Goal: Communication & Community: Ask a question

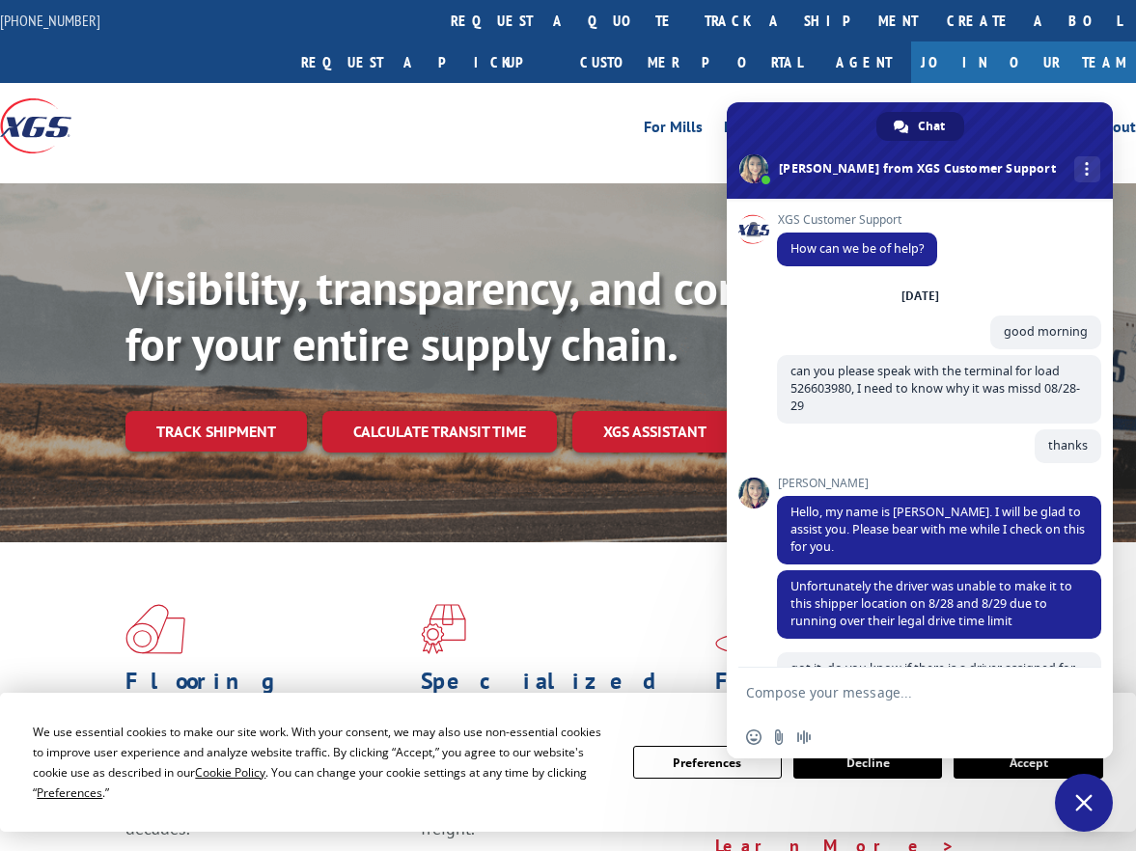
scroll to position [491, 0]
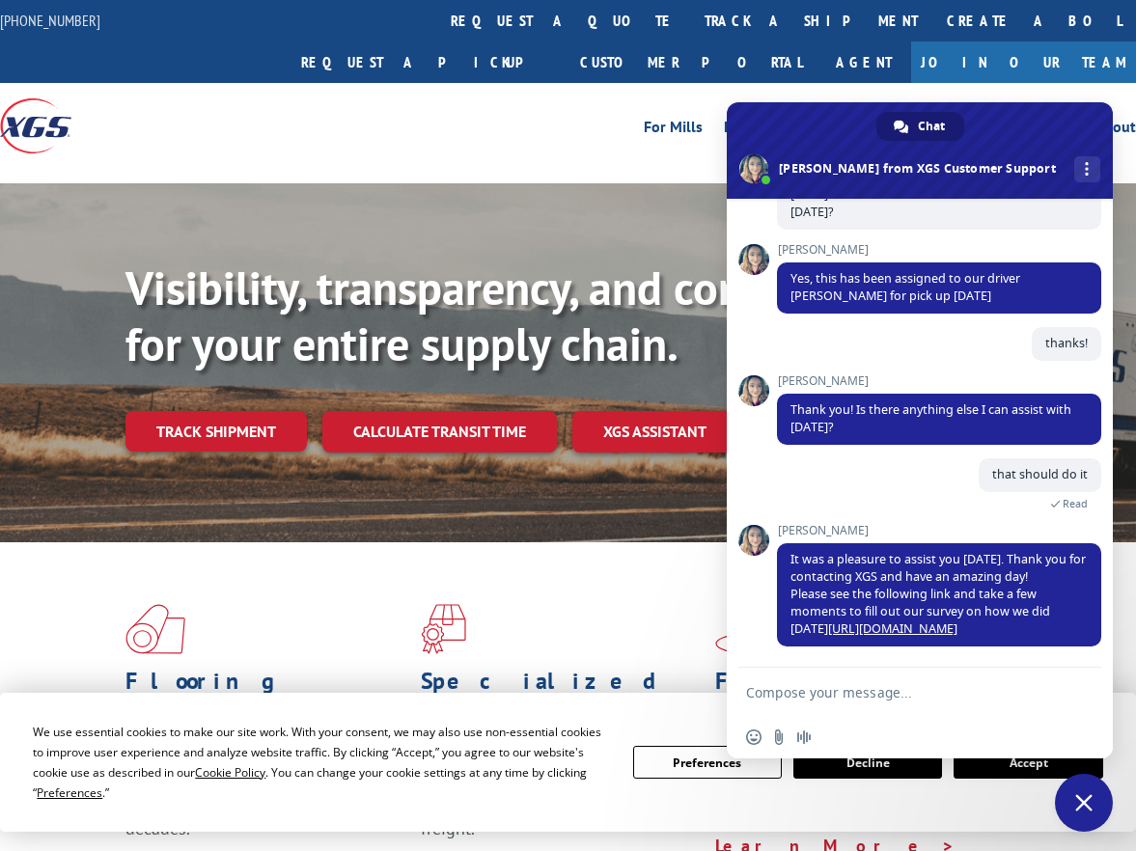
click at [866, 704] on textarea "Compose your message..." at bounding box center [900, 692] width 309 height 48
type textarea "Hi"
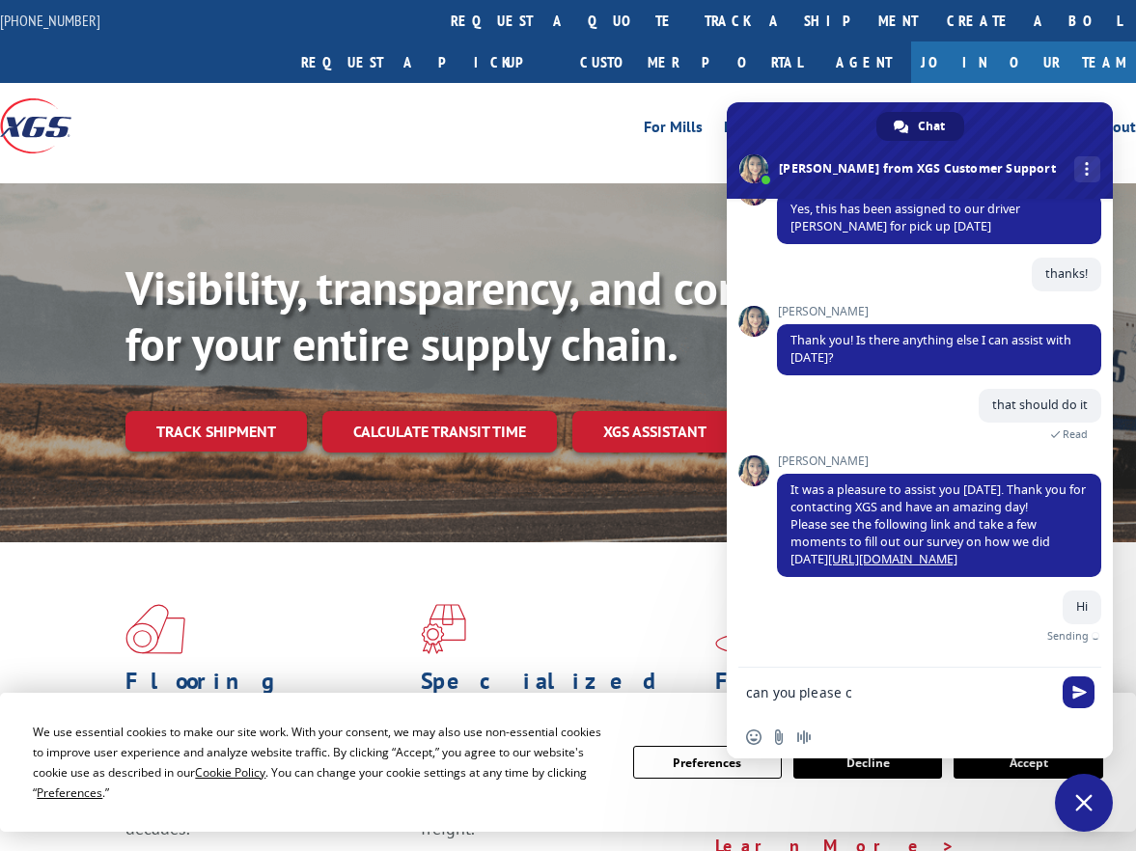
scroll to position [539, 0]
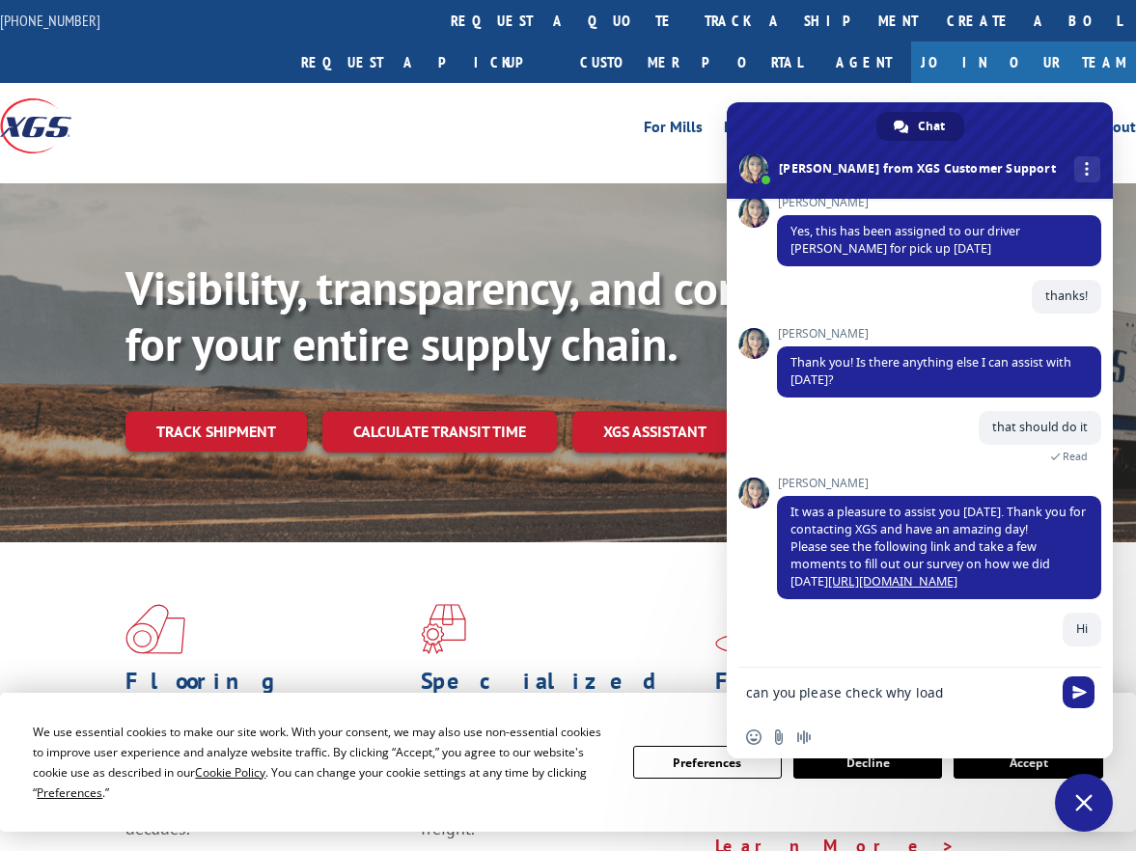
paste textarea "526717236"
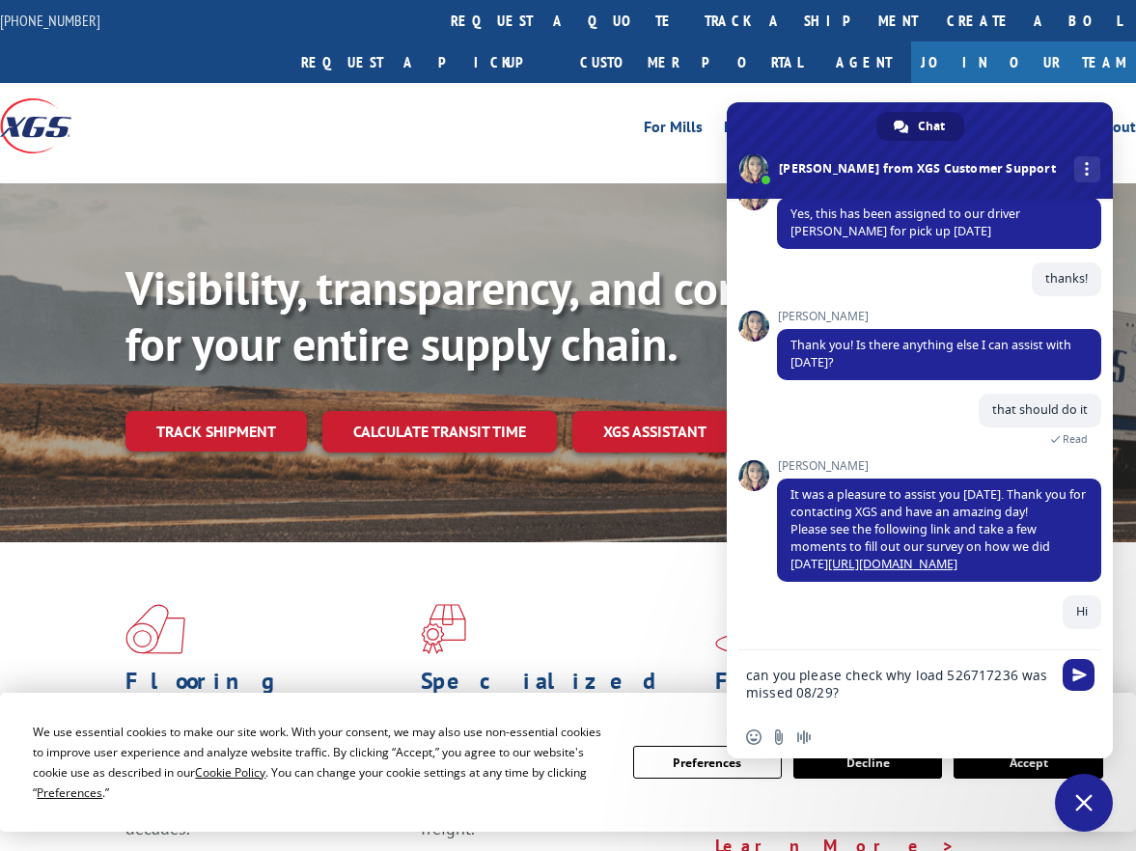
type textarea "can you please check why load 526717236 was missed 08/29?"
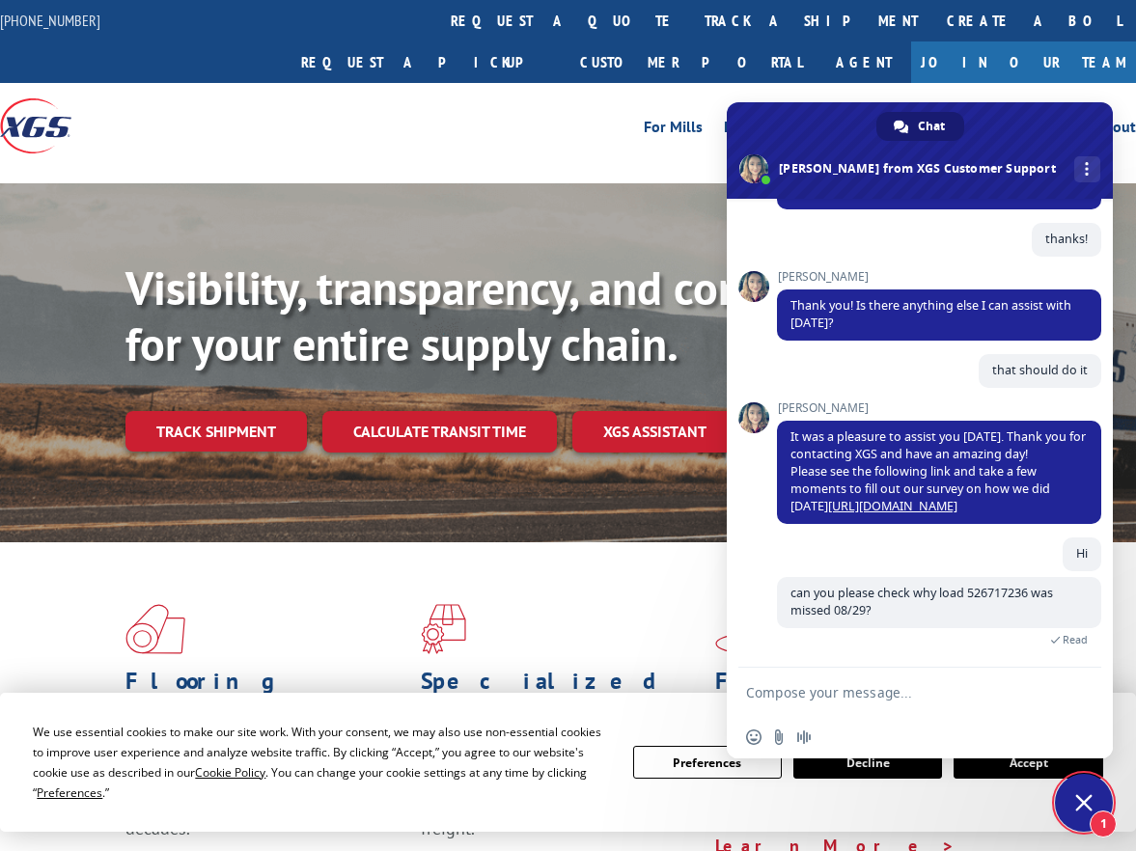
scroll to position [662, 0]
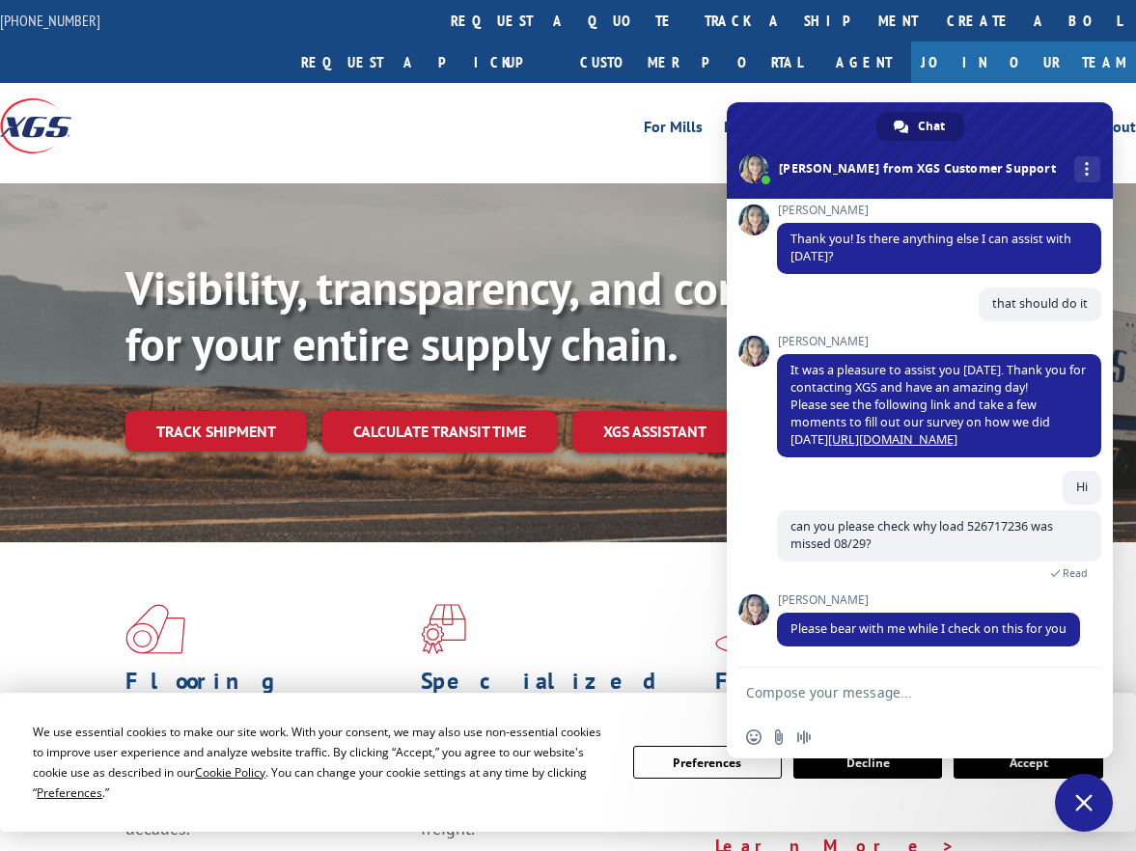
click at [1008, 690] on textarea "Compose your message..." at bounding box center [900, 692] width 309 height 48
type textarea "sure ty"
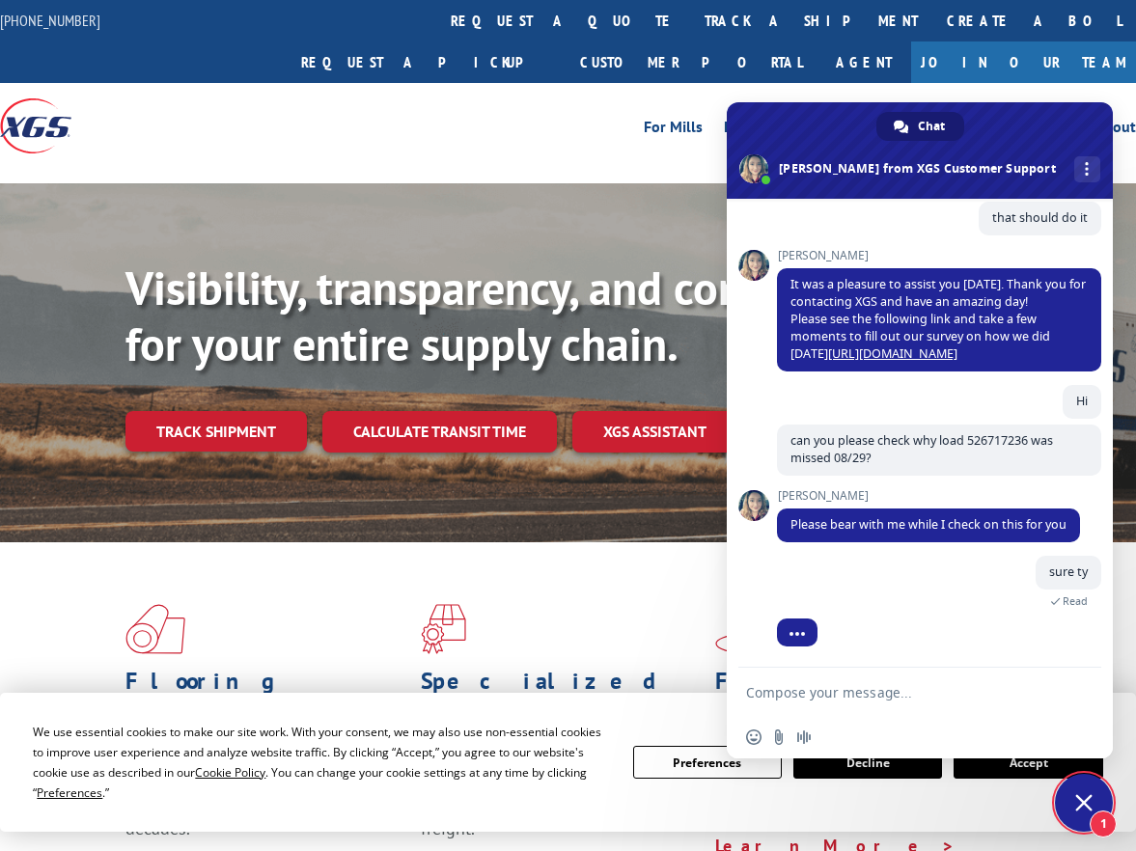
scroll to position [811, 0]
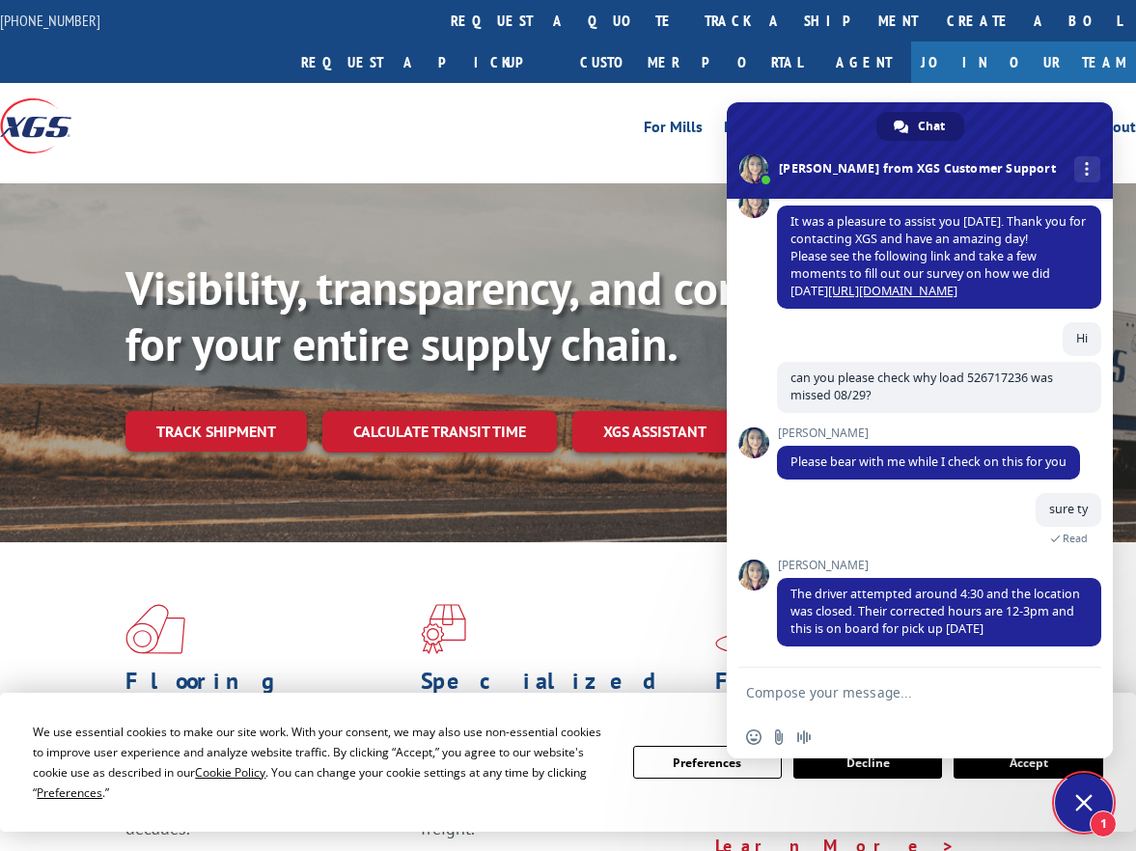
click at [855, 686] on textarea "Compose your message..." at bounding box center [900, 692] width 309 height 48
drag, startPoint x: 1062, startPoint y: 627, endPoint x: 787, endPoint y: 597, distance: 276.7
click at [787, 597] on span "The driver attempted around 4:30 and the location was closed. Their corrected h…" at bounding box center [939, 612] width 324 height 69
copy span "The driver attempted around 4:30 and the location was closed. Their corrected h…"
click at [879, 673] on textarea "Compose your message..." at bounding box center [900, 692] width 309 height 48
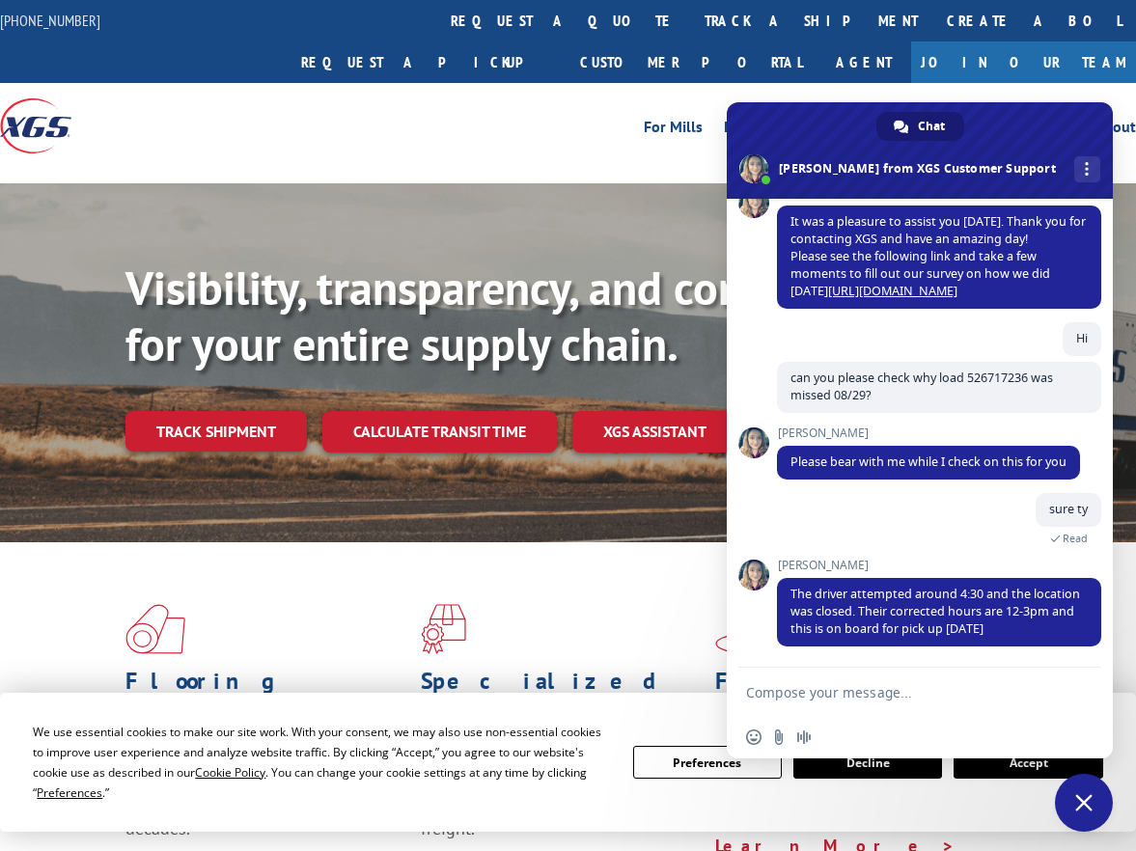
click at [883, 685] on textarea "Compose your message..." at bounding box center [900, 692] width 309 height 48
type textarea "Thanks is there any pU#?"
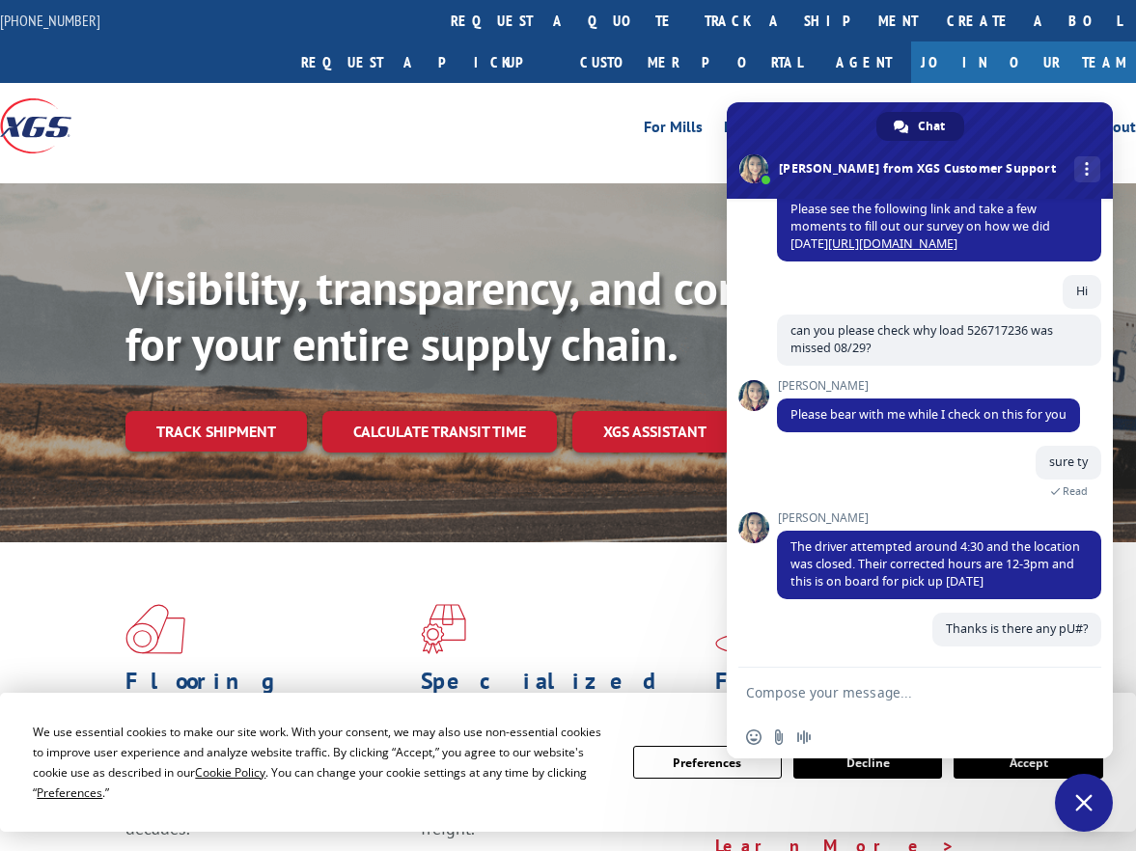
scroll to position [858, 0]
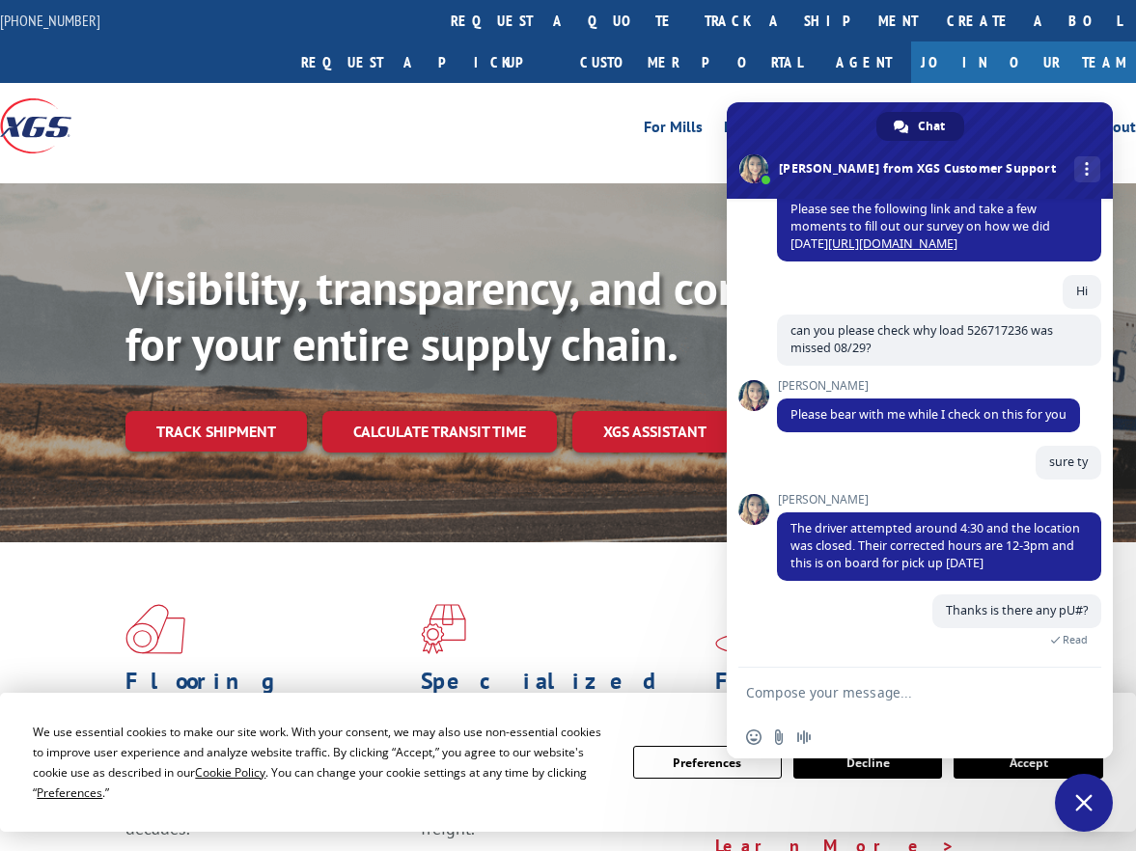
click at [827, 693] on textarea "Compose your message..." at bounding box center [900, 692] width 309 height 48
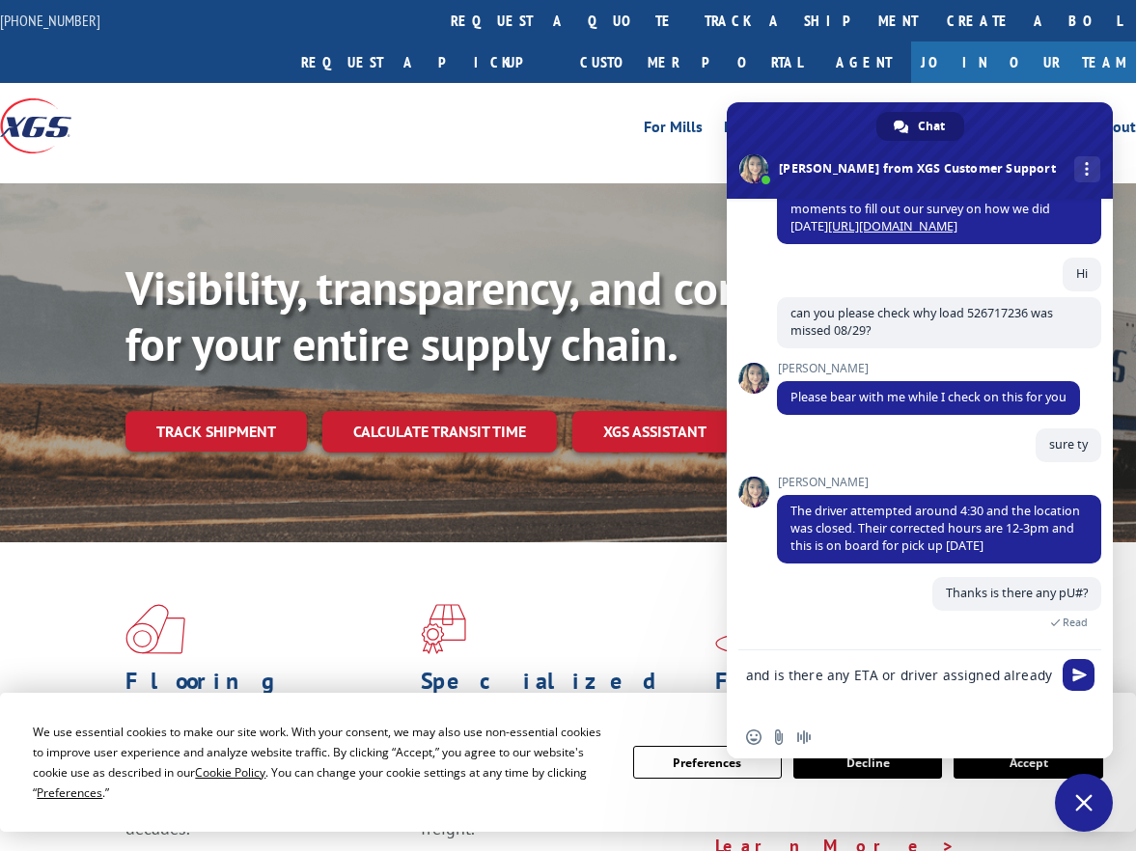
type textarea "and is there any ETA or driver assigned already?"
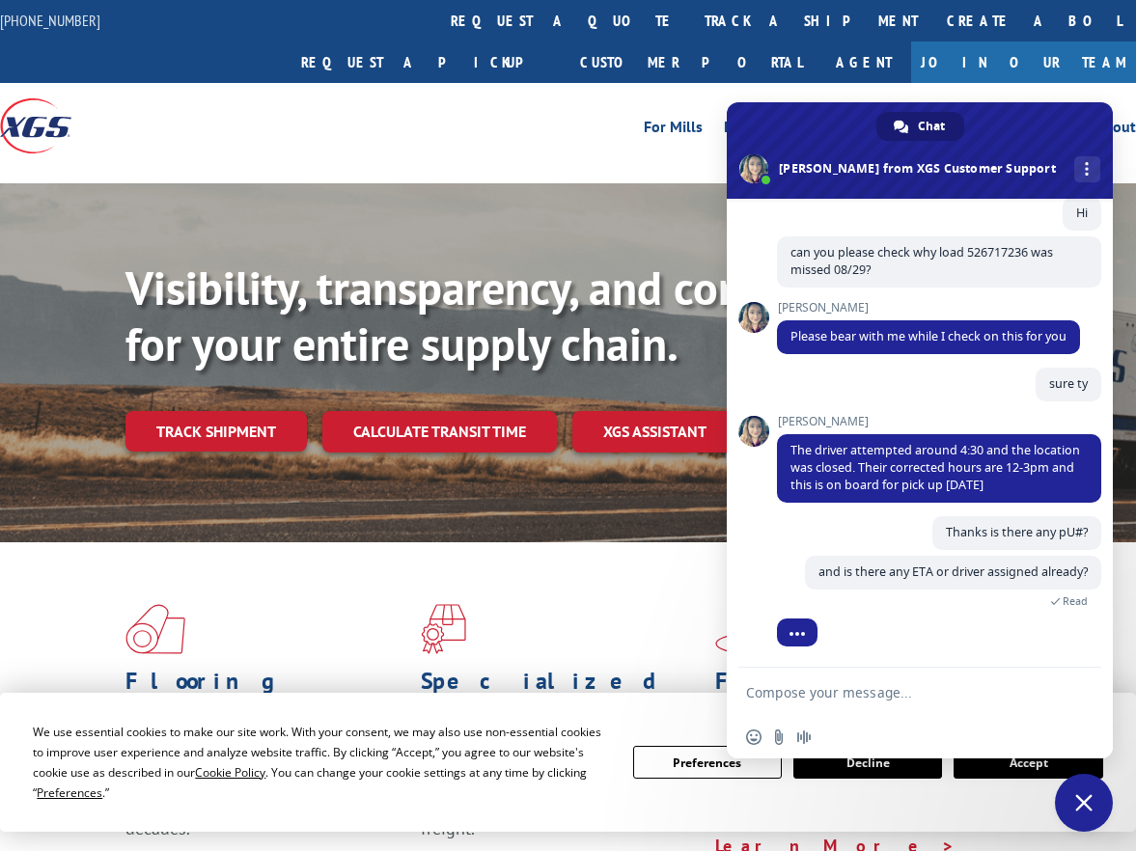
scroll to position [964, 0]
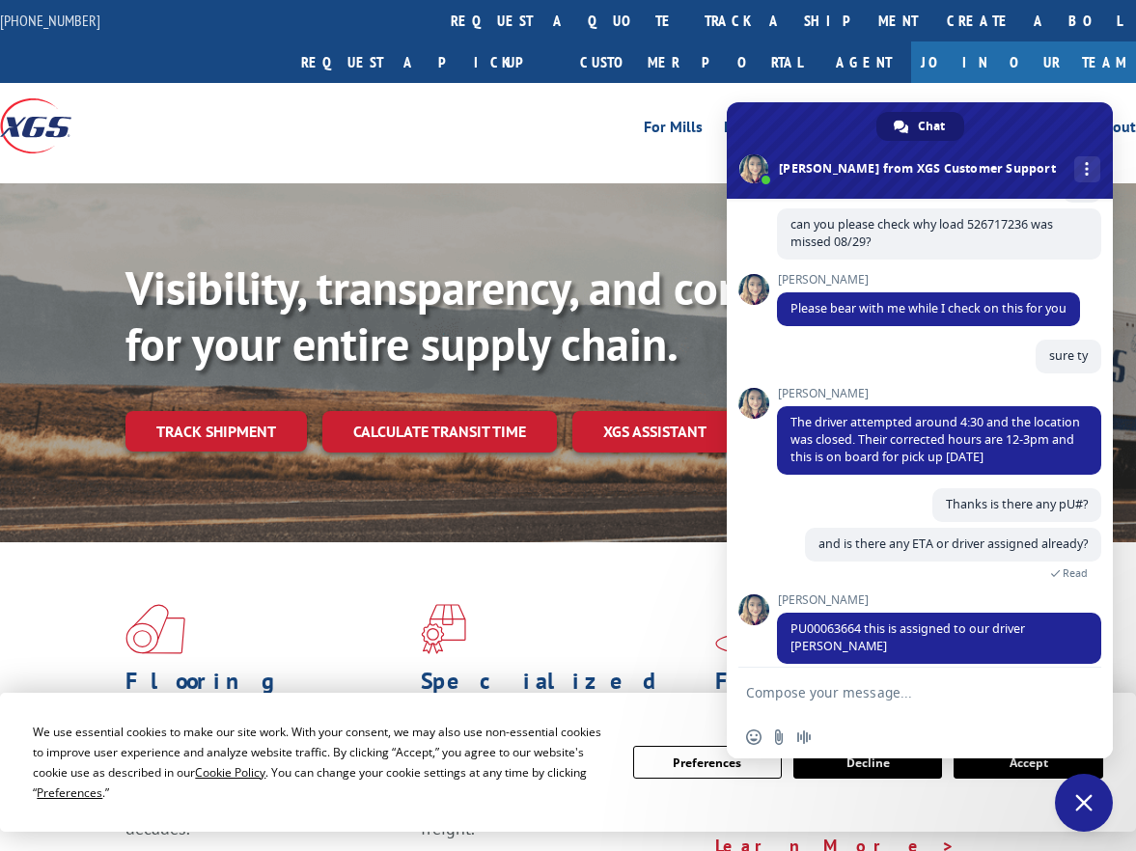
click at [827, 683] on textarea "Compose your message..." at bounding box center [900, 692] width 309 height 48
paste textarea "526700457"
type textarea "can you also check on load#526700457?"
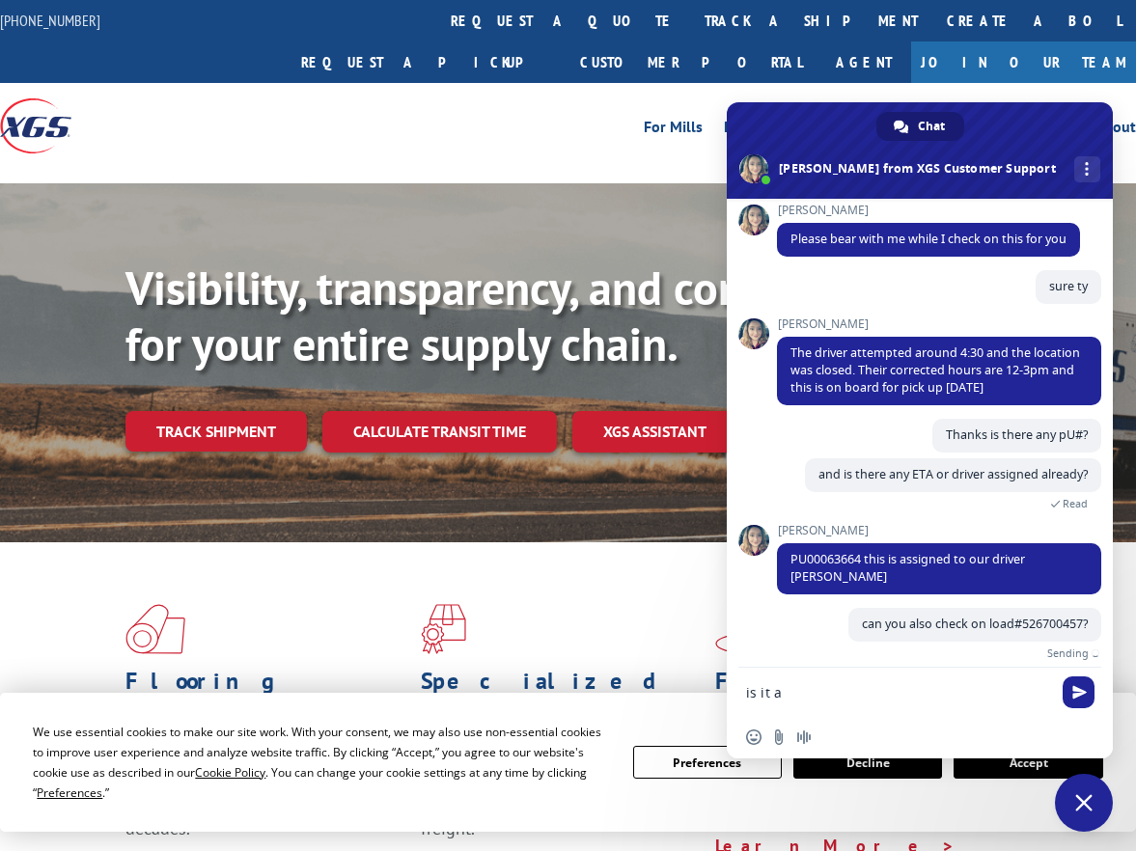
scroll to position [1011, 0]
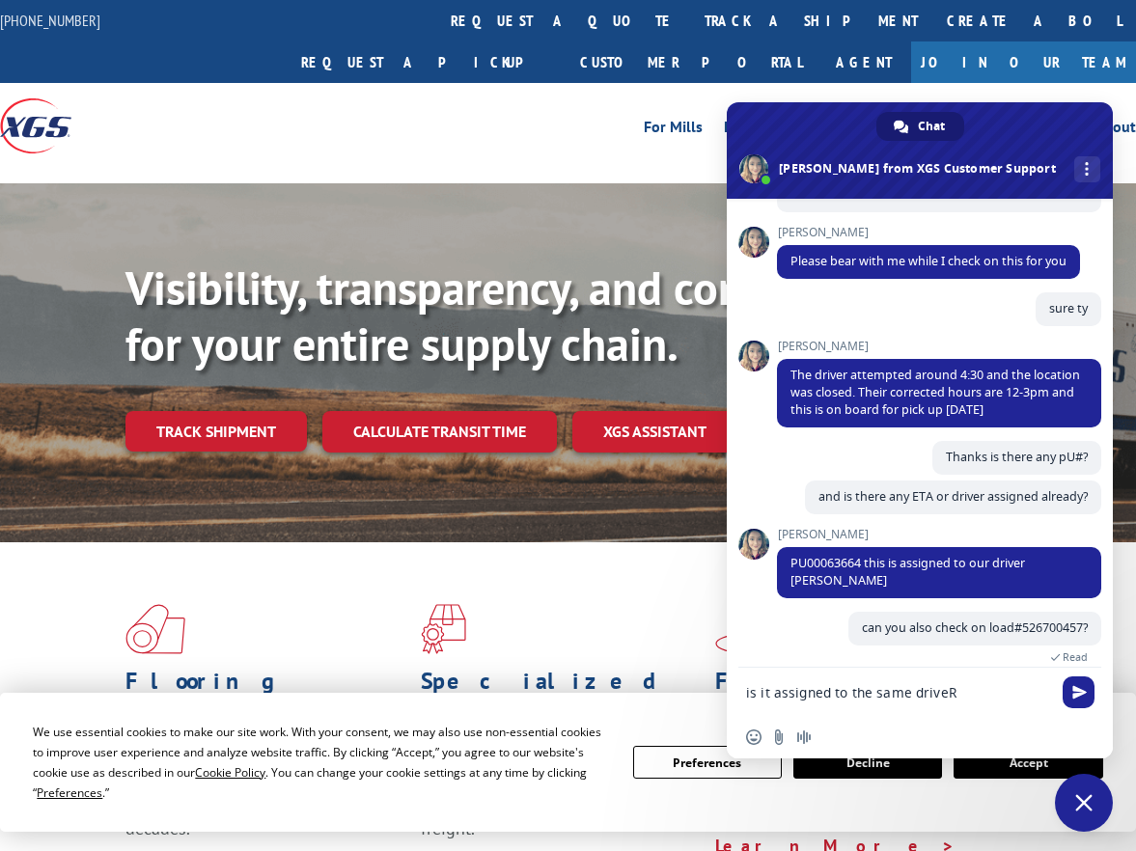
type textarea "is it assigned to the same driveR?"
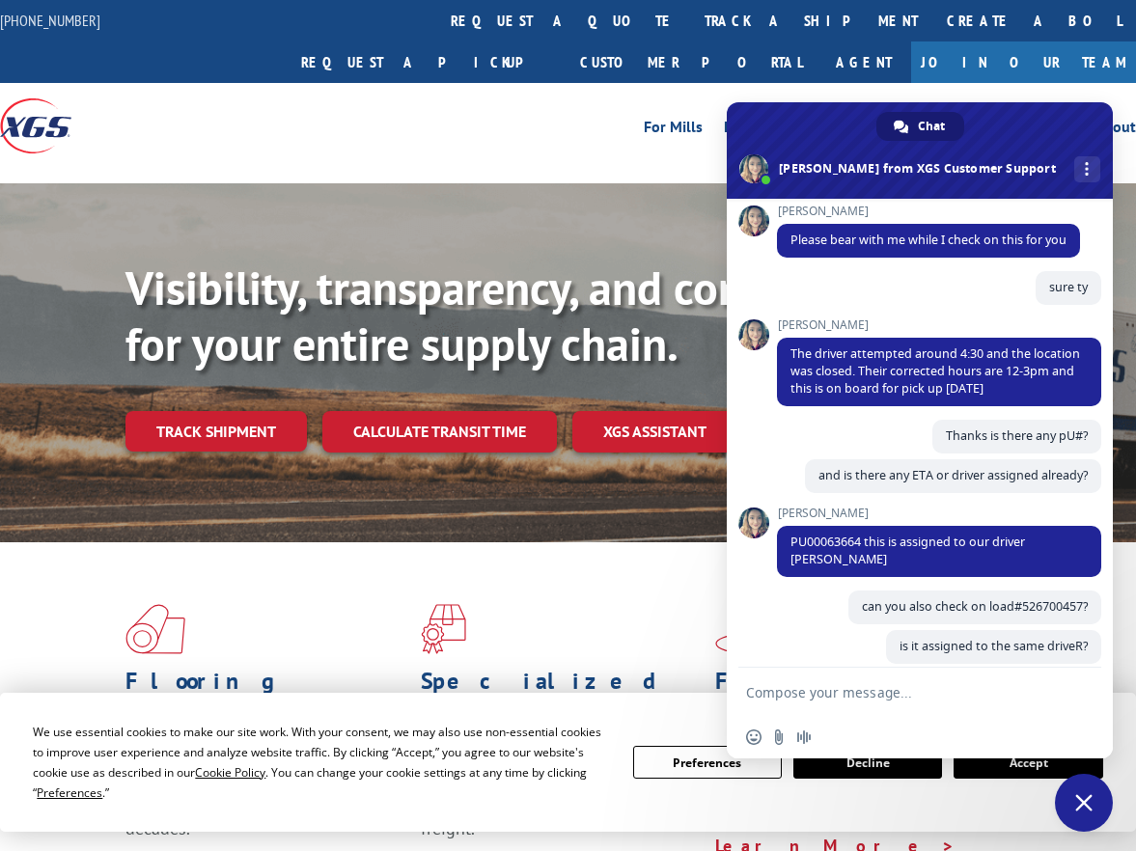
scroll to position [1051, 0]
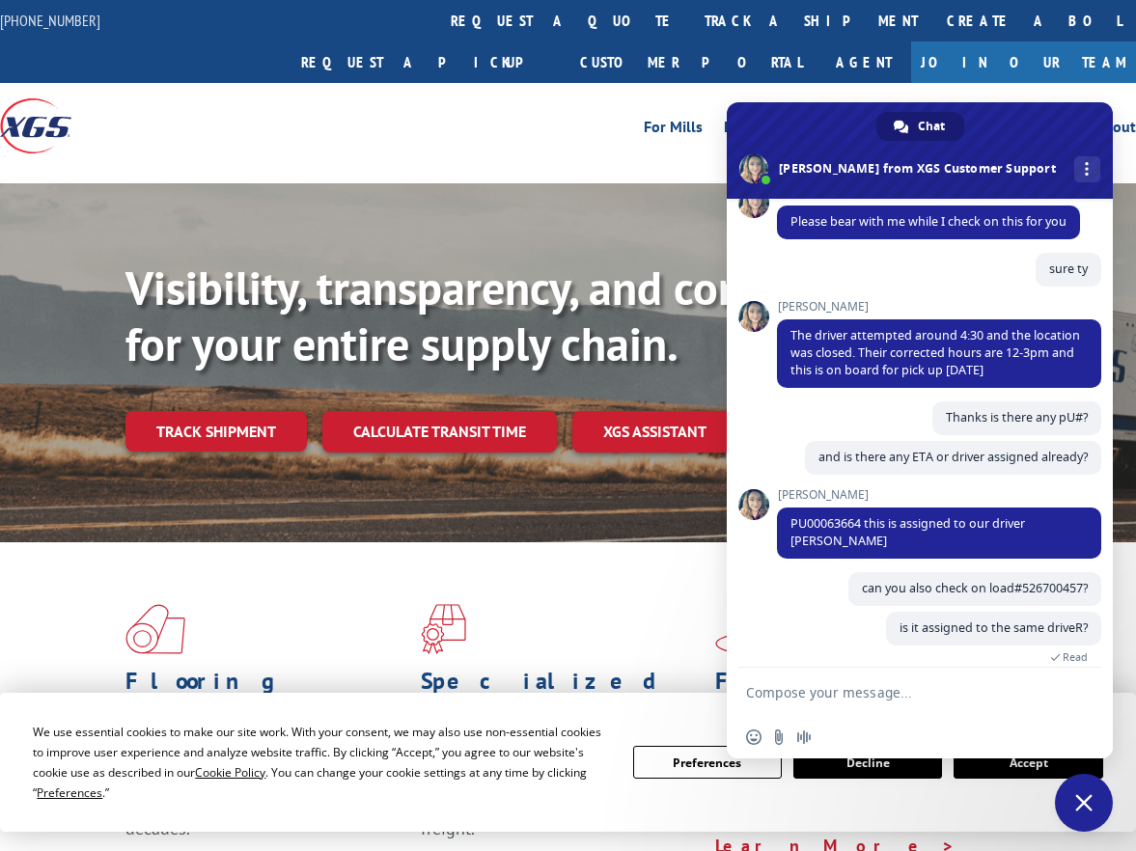
click at [909, 699] on textarea "Compose your message..." at bounding box center [900, 692] width 309 height 48
type textarea "it was missed 08/29 as well"
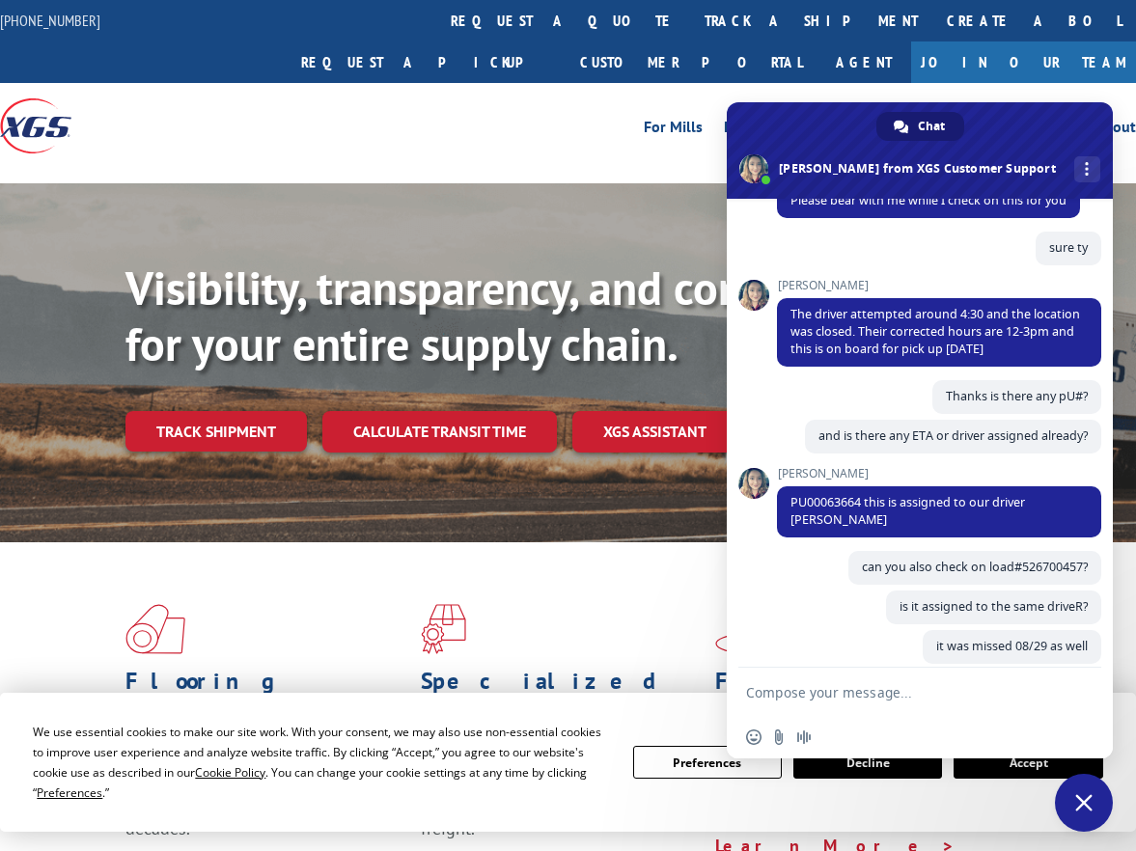
scroll to position [1091, 0]
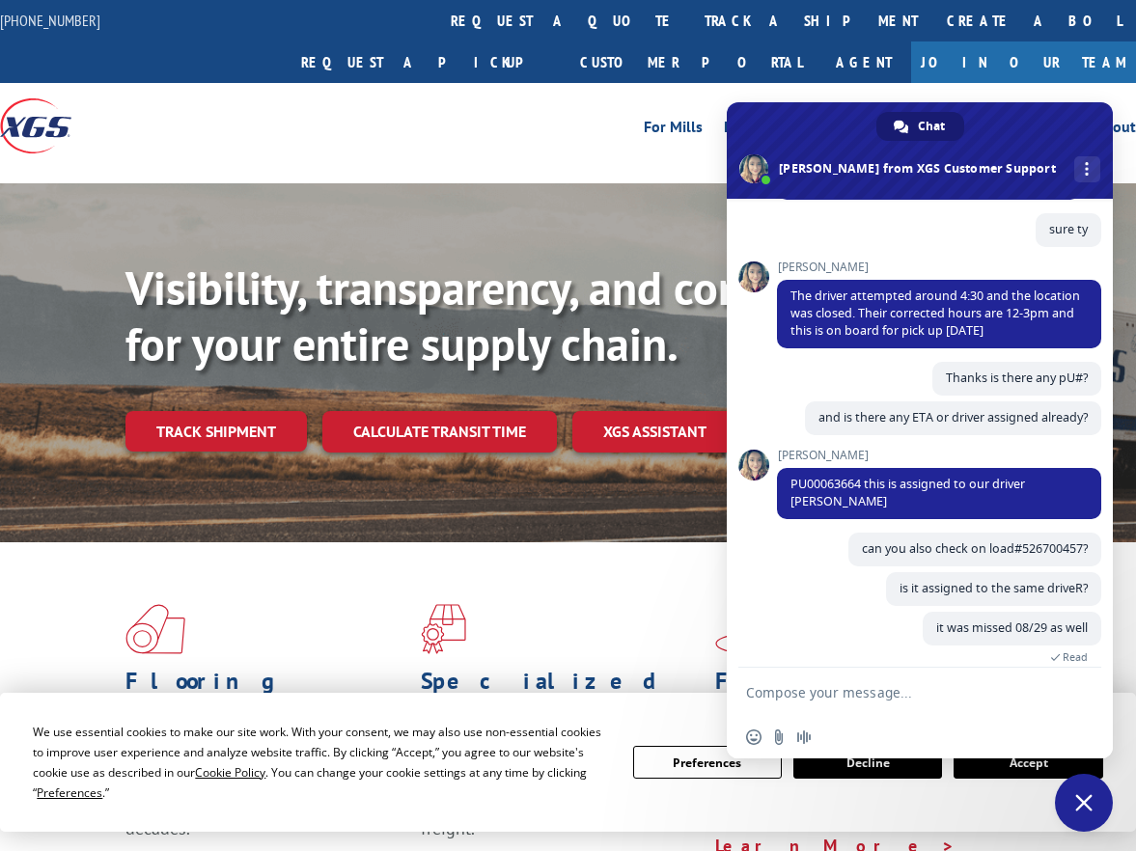
click at [1018, 687] on textarea "Compose your message..." at bounding box center [900, 692] width 309 height 48
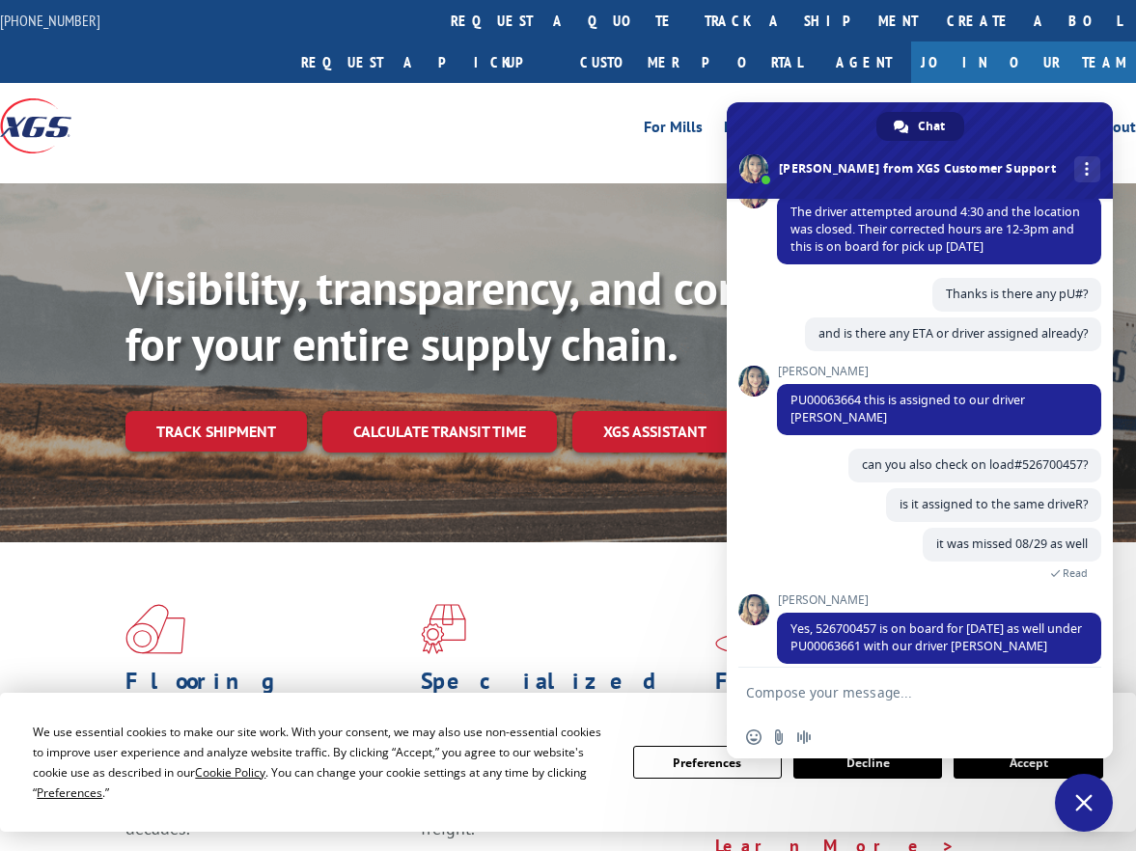
click at [815, 687] on textarea "Compose your message..." at bounding box center [900, 692] width 309 height 48
type textarea "thanks"
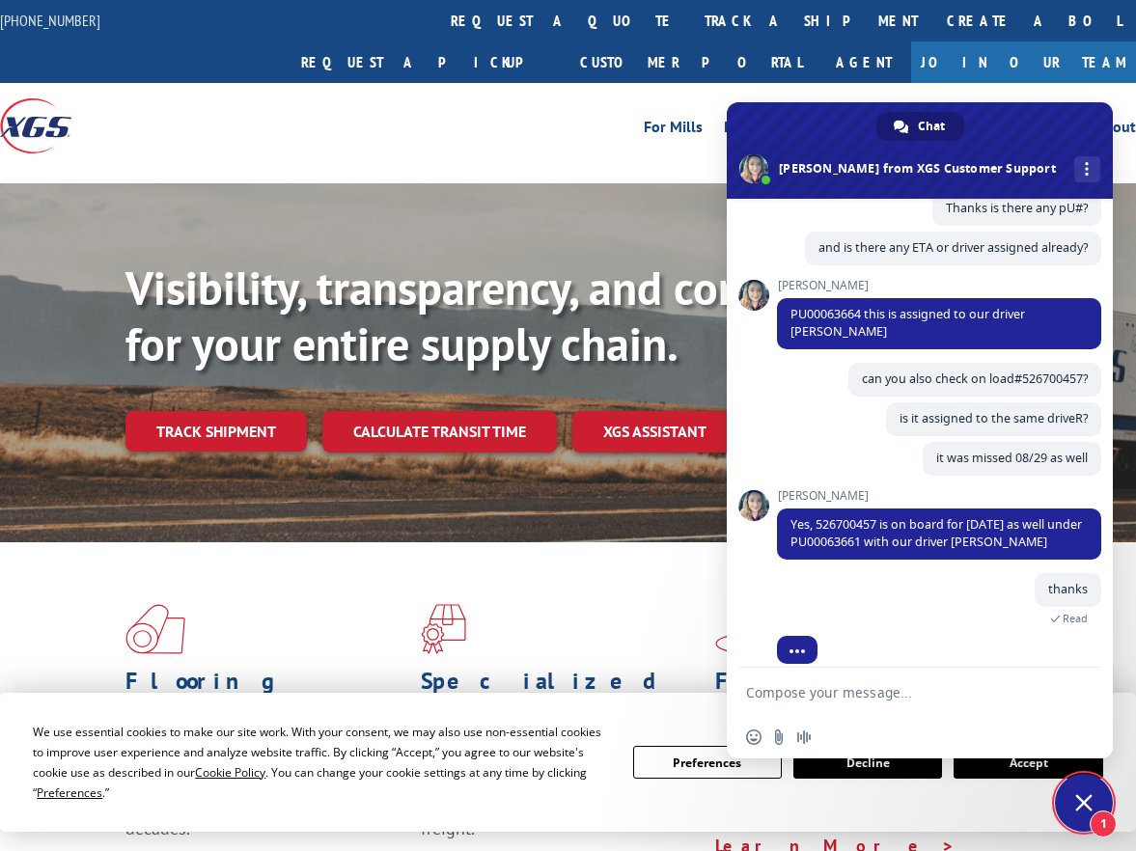
scroll to position [1306, 0]
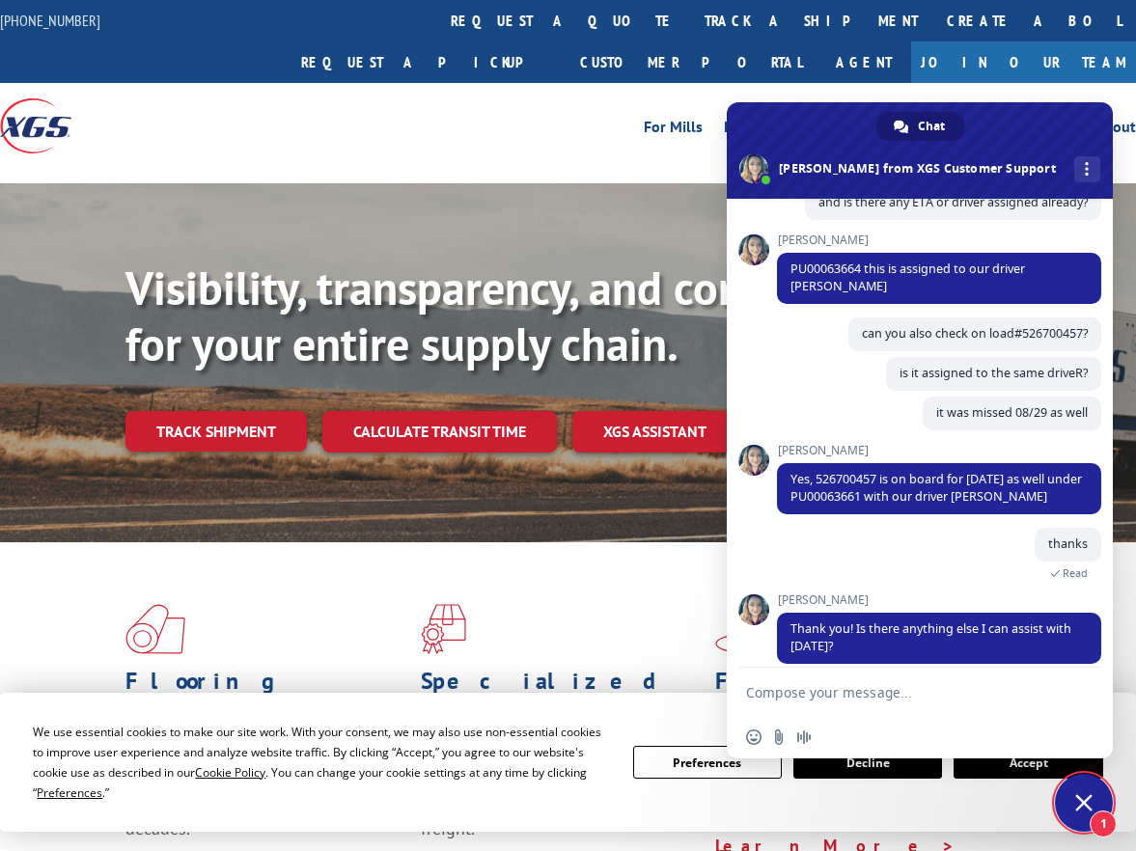
click at [994, 688] on textarea "Compose your message..." at bounding box center [900, 692] width 309 height 48
type textarea "that should do it"
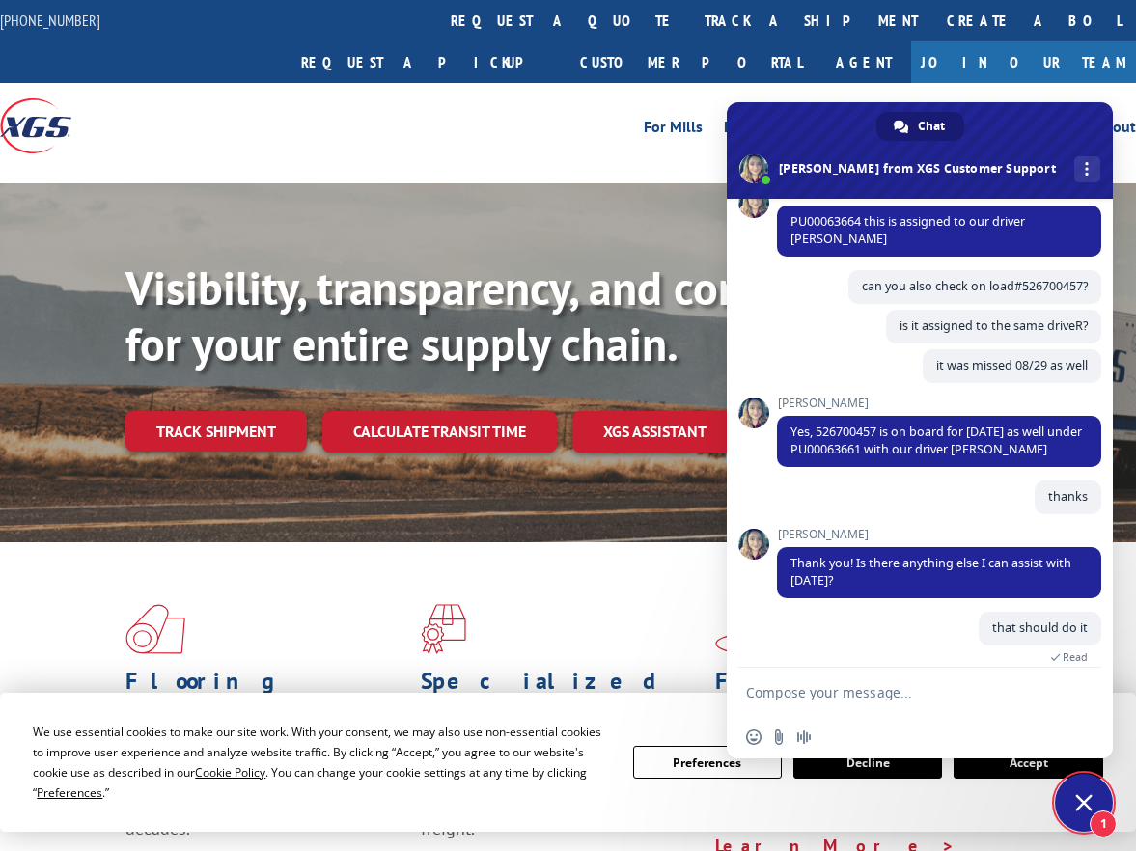
scroll to position [1489, 0]
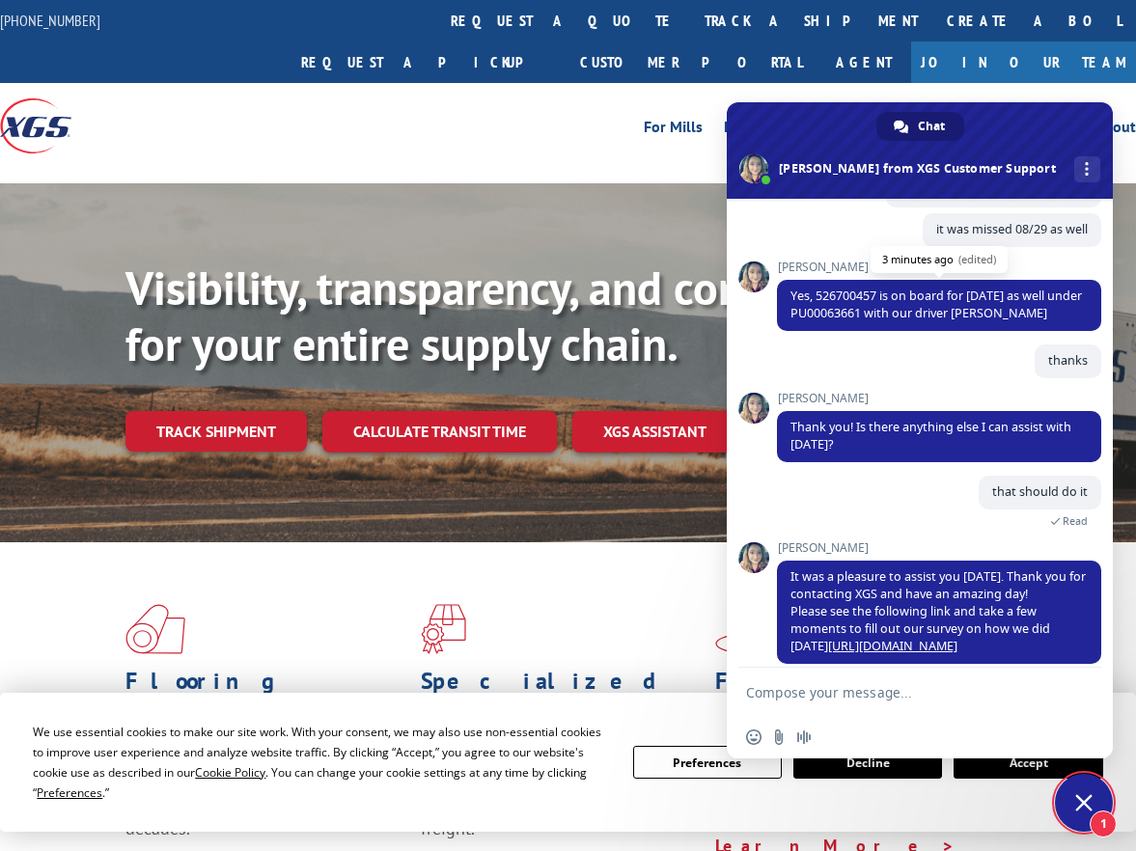
click at [856, 296] on span "Yes, 526700457 is on board for [DATE] as well under PU00063661 with our driver …" at bounding box center [935, 305] width 291 height 34
copy span "PU00063661"
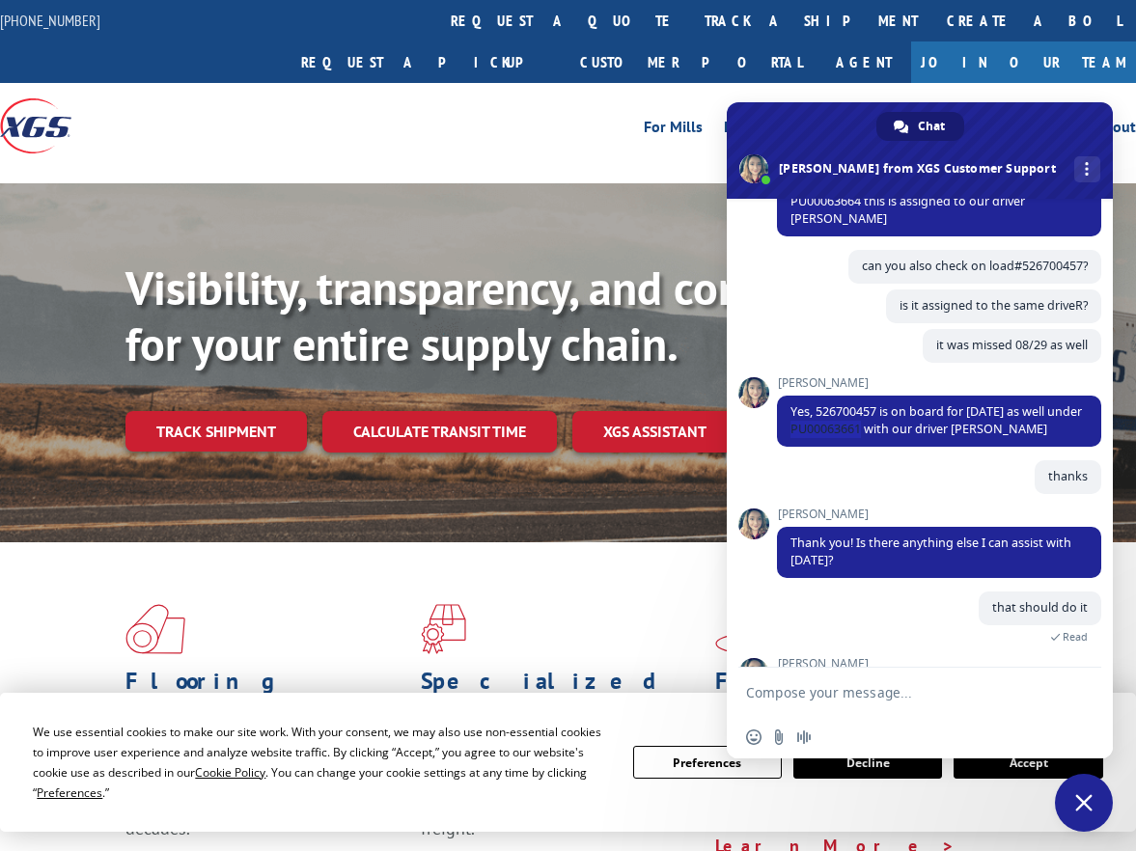
scroll to position [1258, 0]
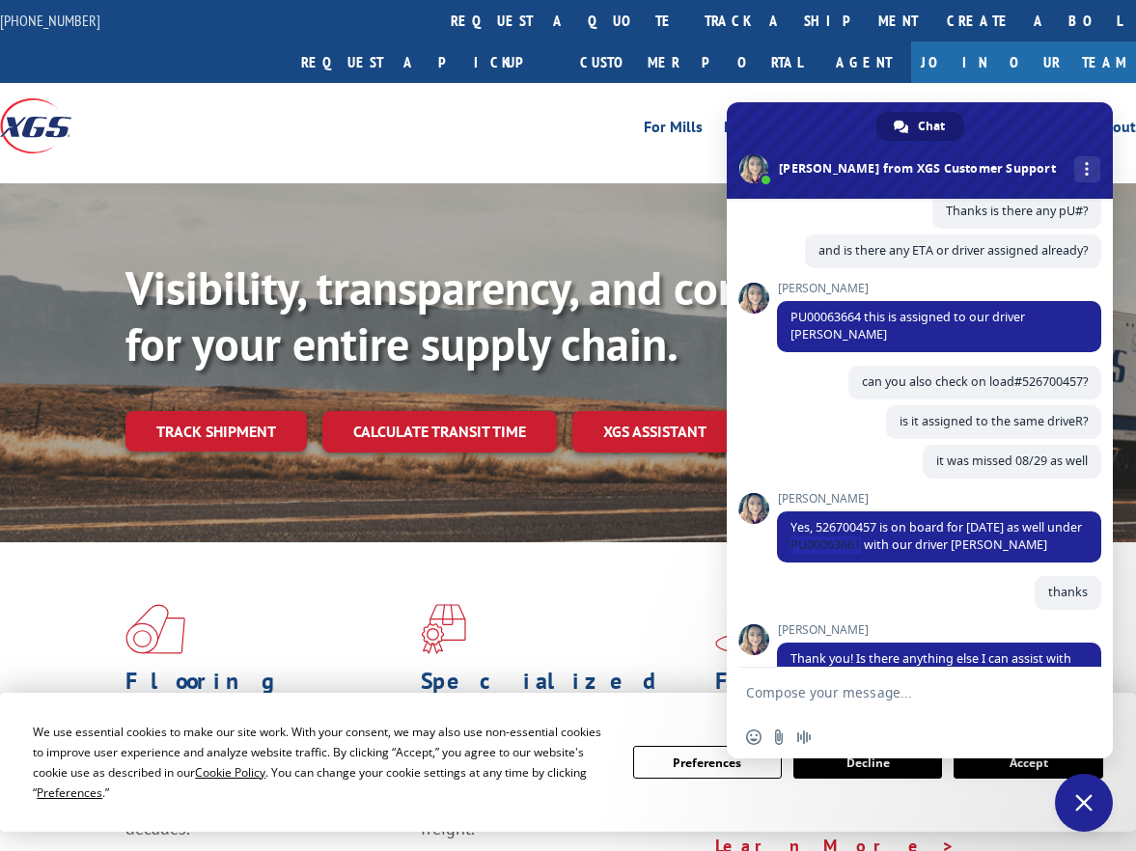
click at [883, 597] on div "thanks 2 minutes ago" at bounding box center [939, 599] width 324 height 47
click at [837, 315] on span "PU00063664 this is assigned to our driver [PERSON_NAME]" at bounding box center [907, 326] width 235 height 34
copy span "PU00063664"
